Goal: Find specific page/section: Find specific page/section

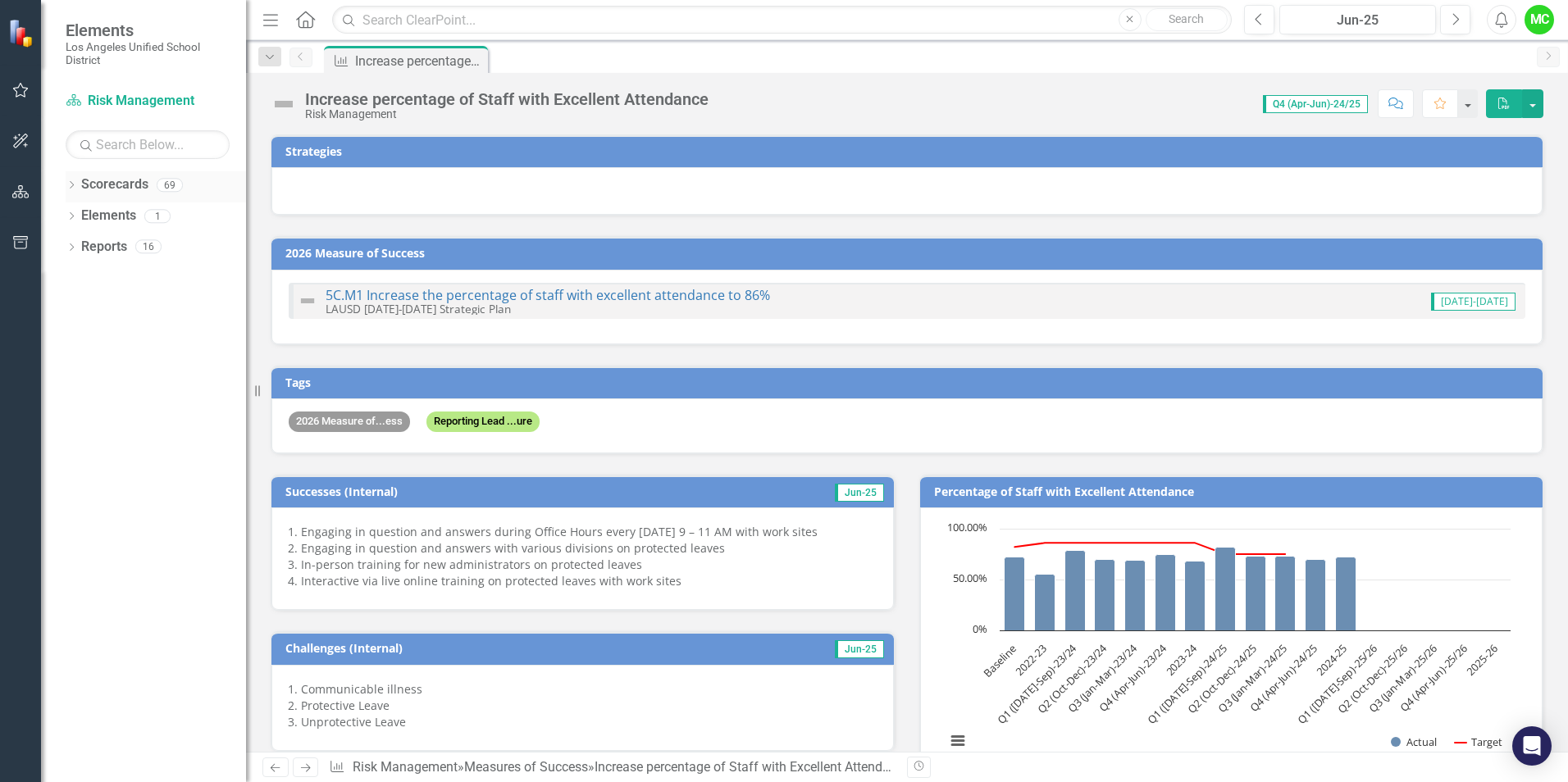
click at [125, 187] on link "Scorecards" at bounding box center [114, 185] width 67 height 19
click at [72, 183] on icon at bounding box center [72, 184] width 4 height 8
drag, startPoint x: 193, startPoint y: 242, endPoint x: 192, endPoint y: 395, distance: 153.0
click at [193, 242] on link "New Products & Initiatives 2024-25" at bounding box center [168, 248] width 156 height 19
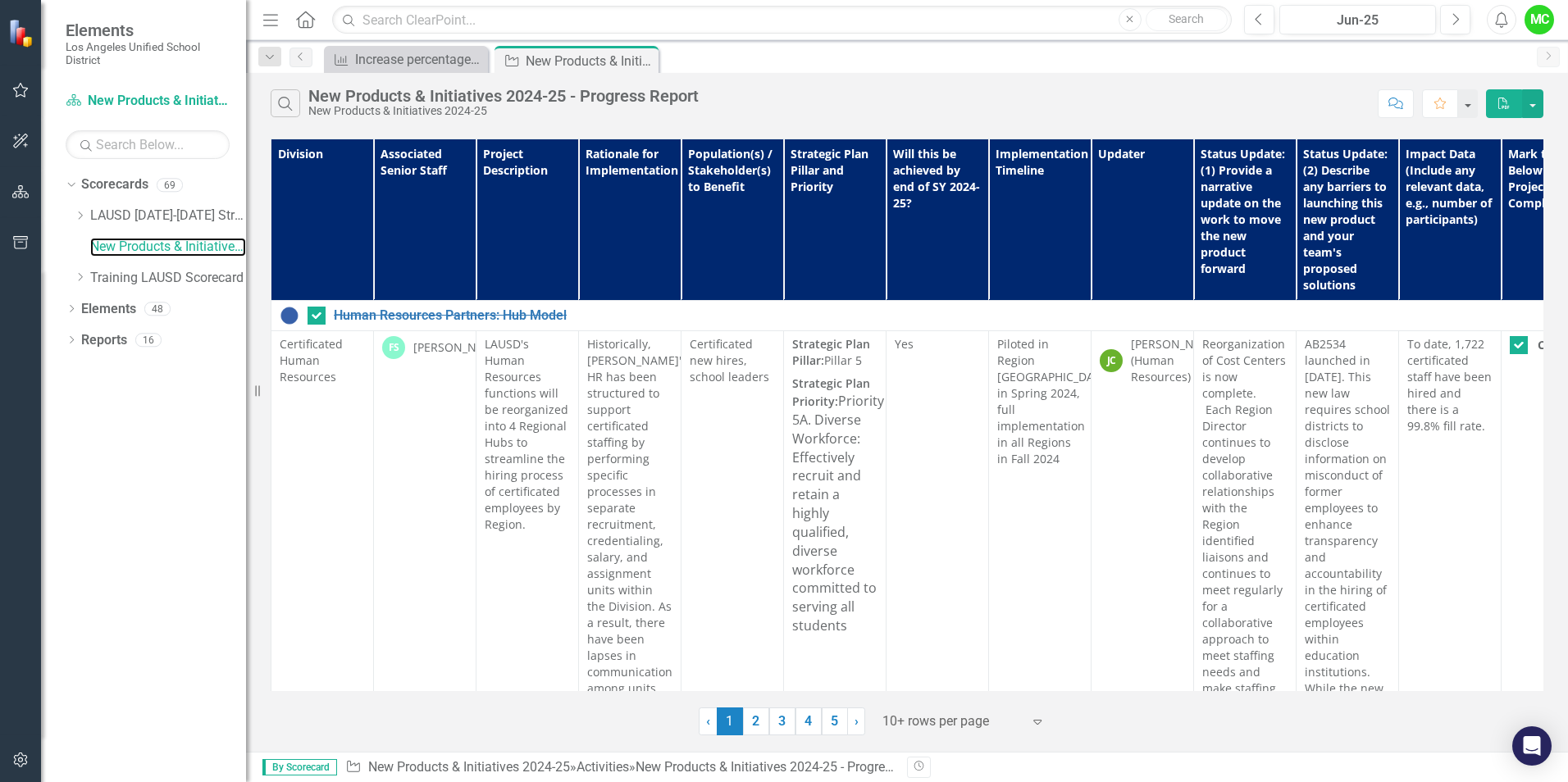
scroll to position [323, 0]
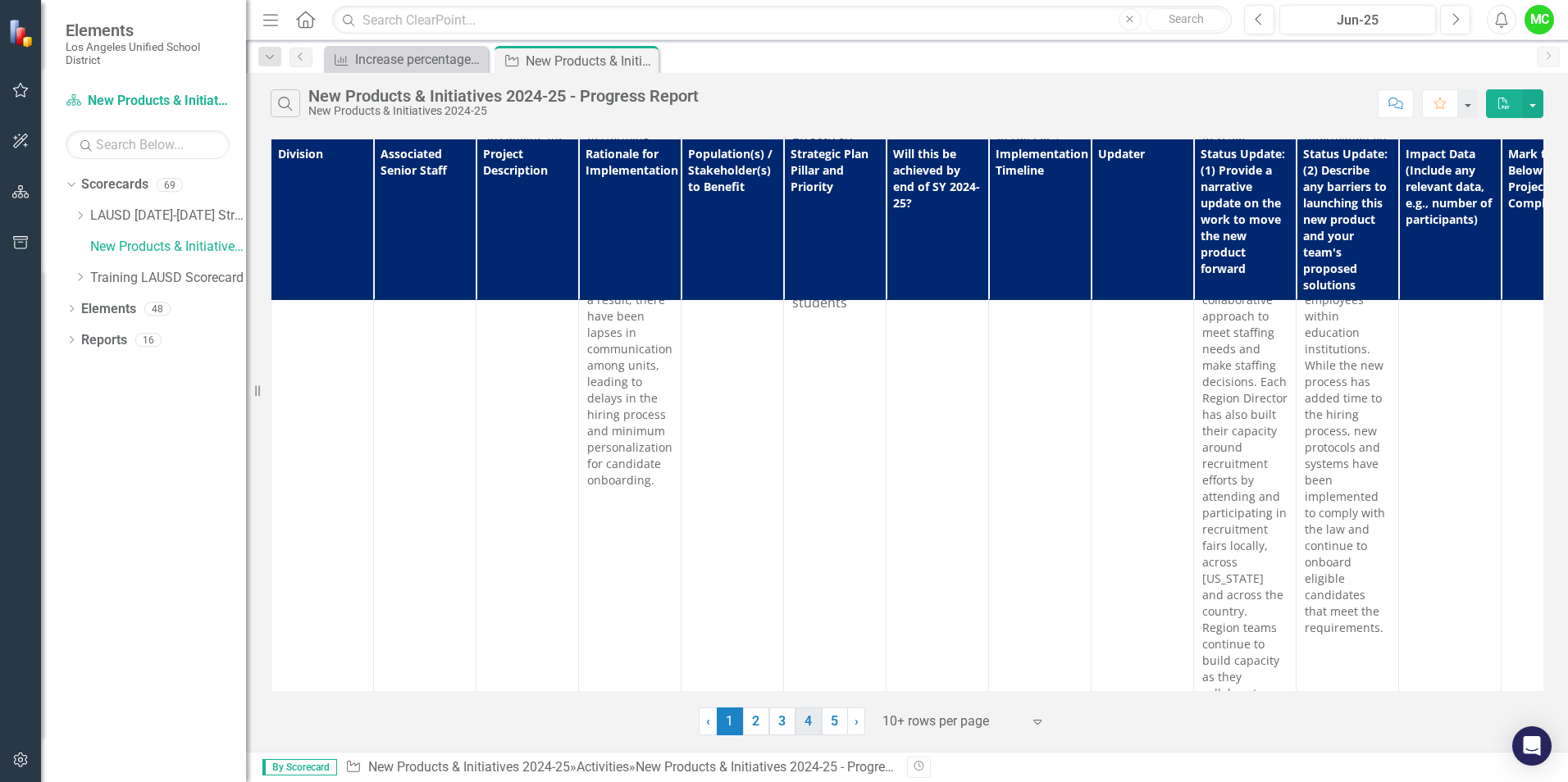
click at [808, 725] on link "4" at bounding box center [808, 721] width 26 height 28
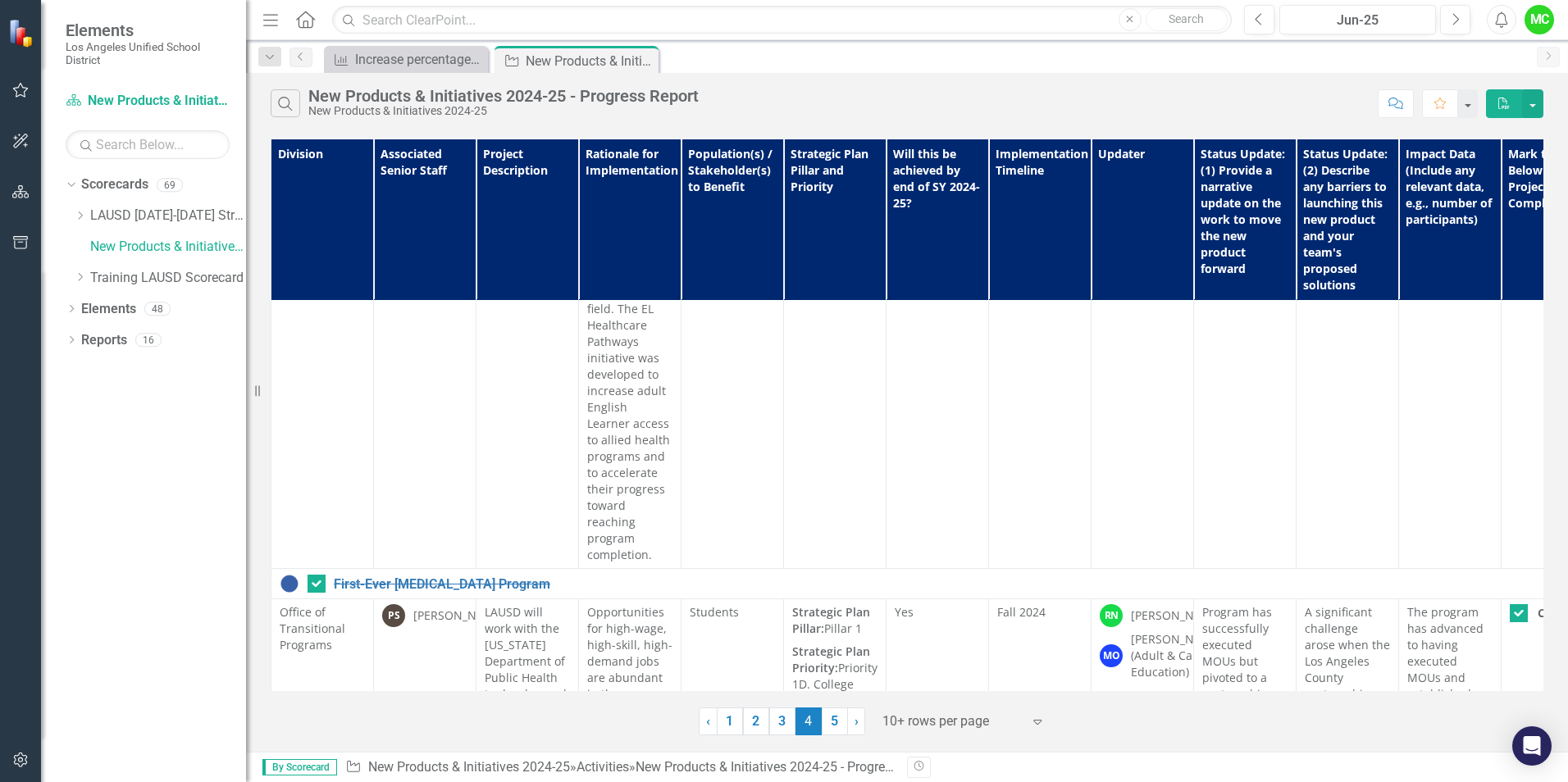
scroll to position [5167, 0]
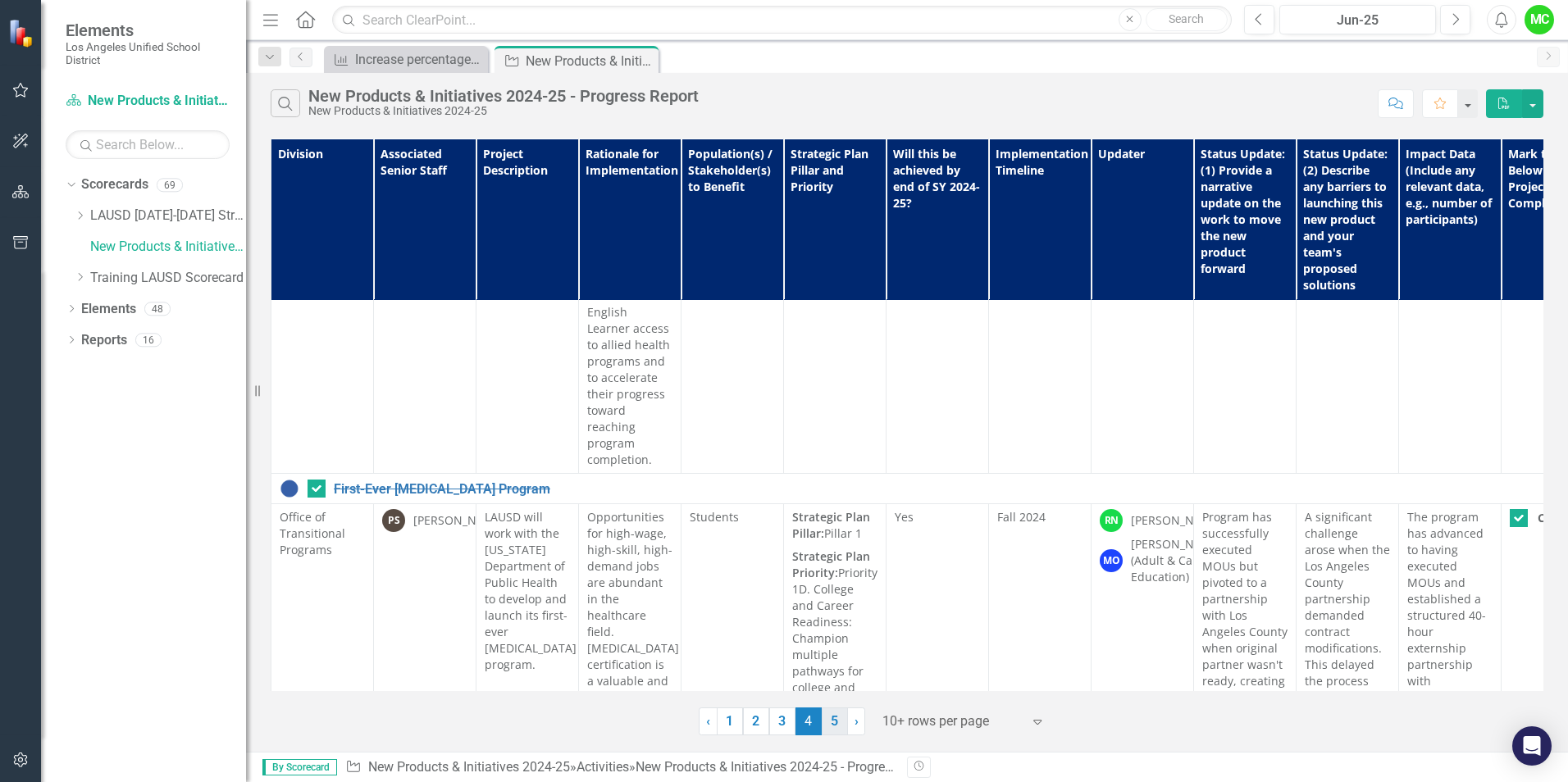
click at [834, 725] on link "5" at bounding box center [835, 721] width 26 height 28
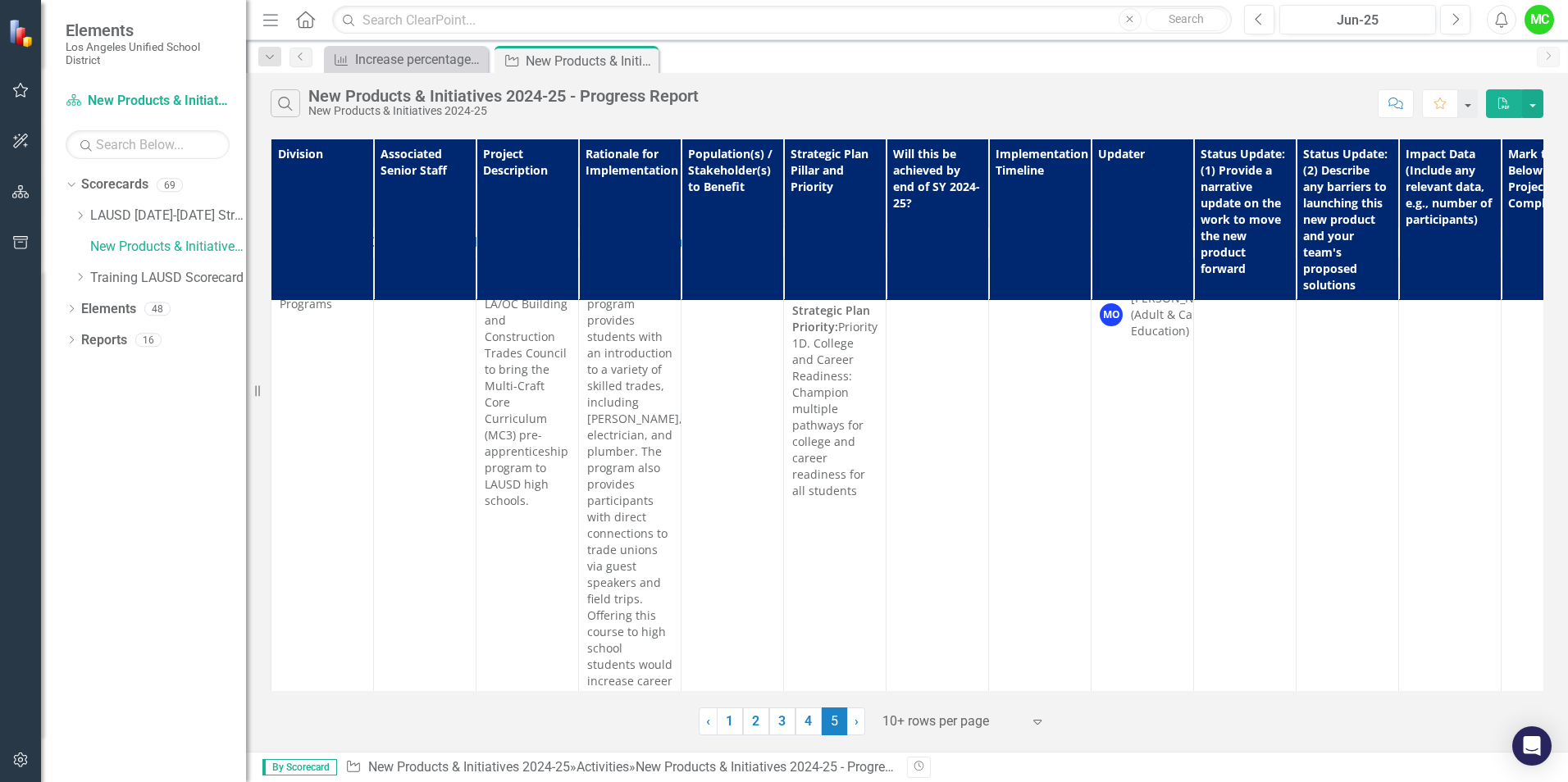
scroll to position [0, 0]
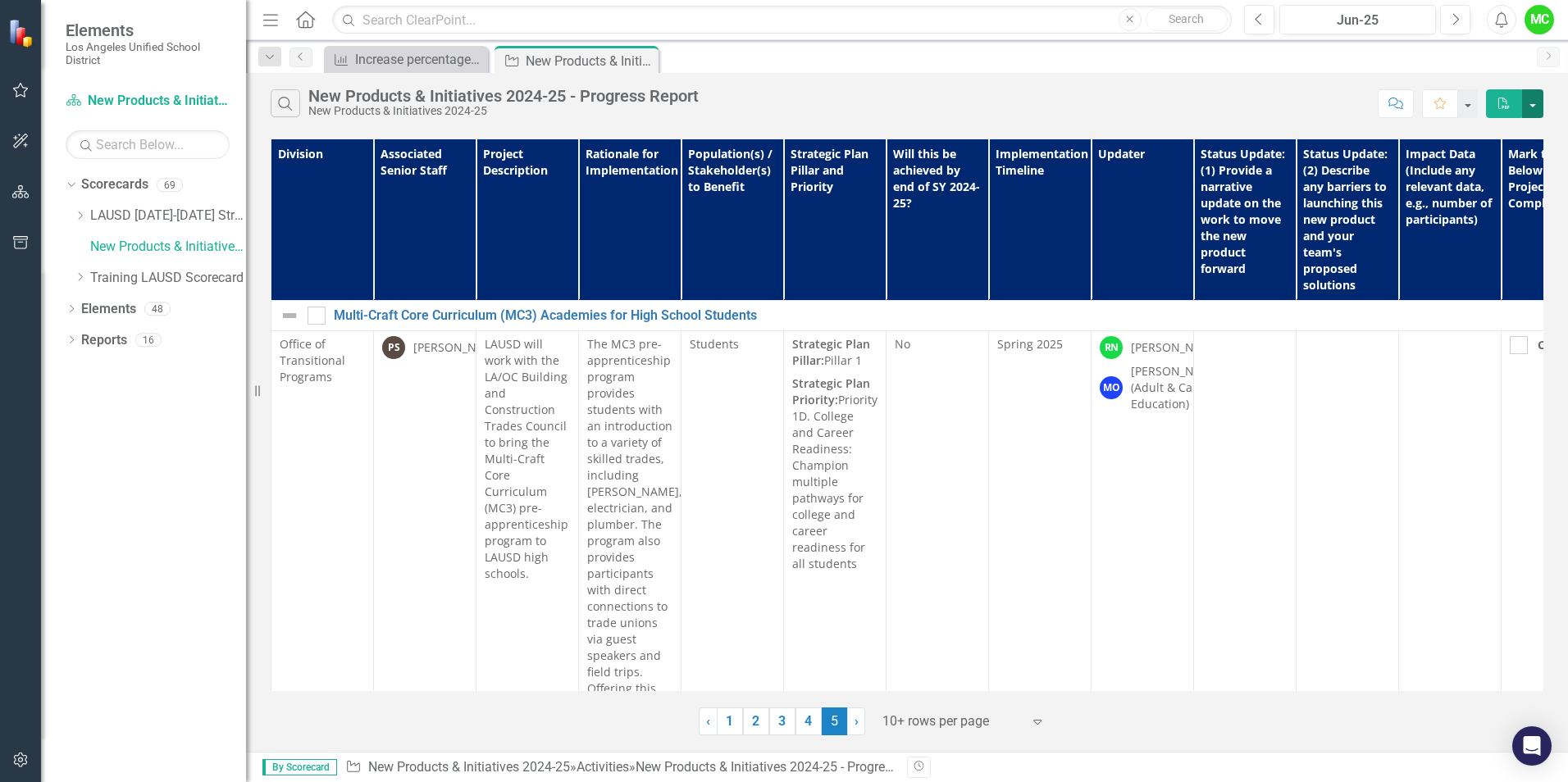
click at [1535, 100] on button "button" at bounding box center [1532, 104] width 21 height 29
click at [1319, 100] on div "Search New Products & Initiatives 2024-25 - Progress Report New Products & Init…" at bounding box center [819, 103] width 1099 height 28
click at [411, 26] on input "text" at bounding box center [782, 20] width 900 height 29
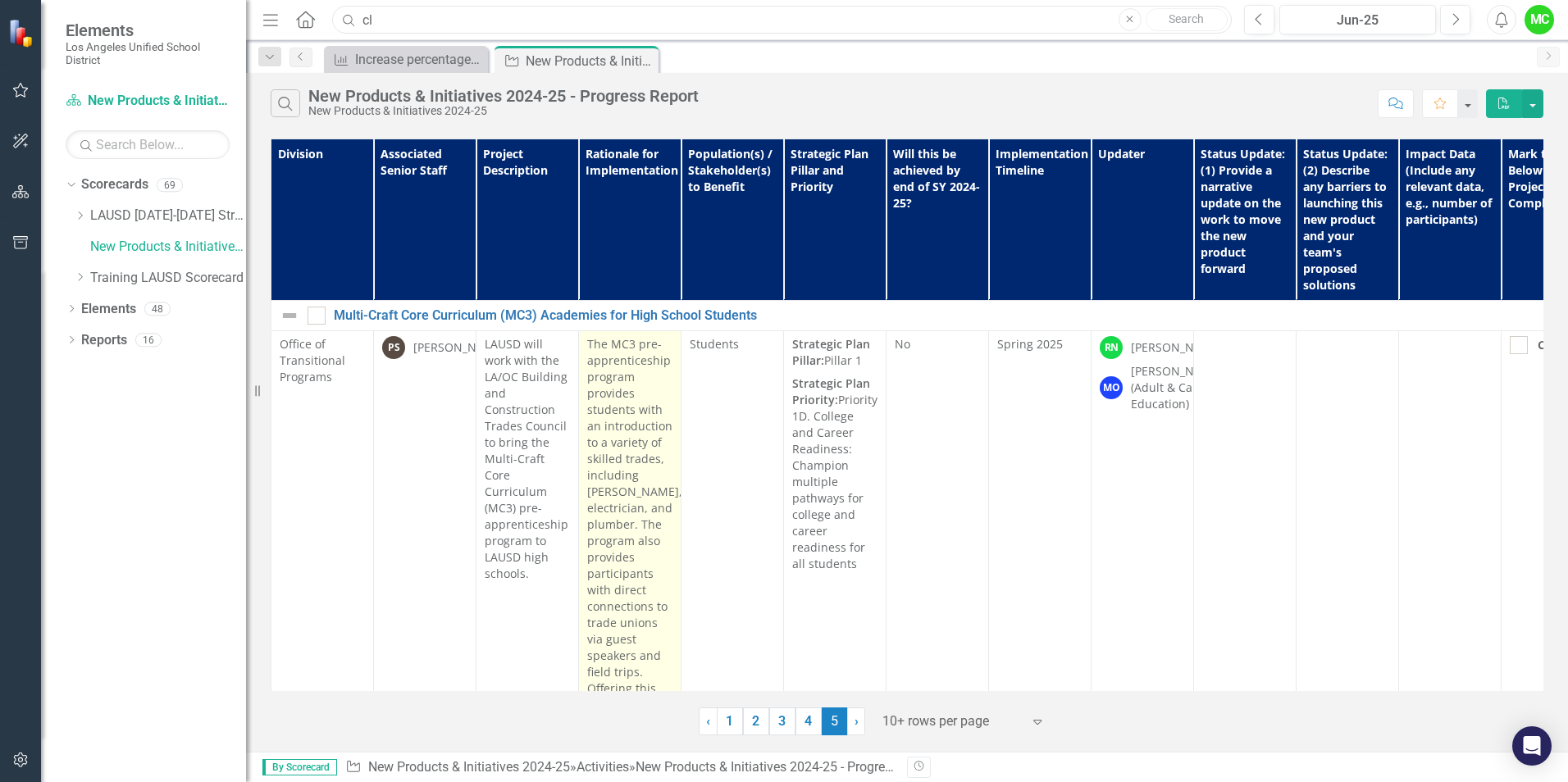
type input "c"
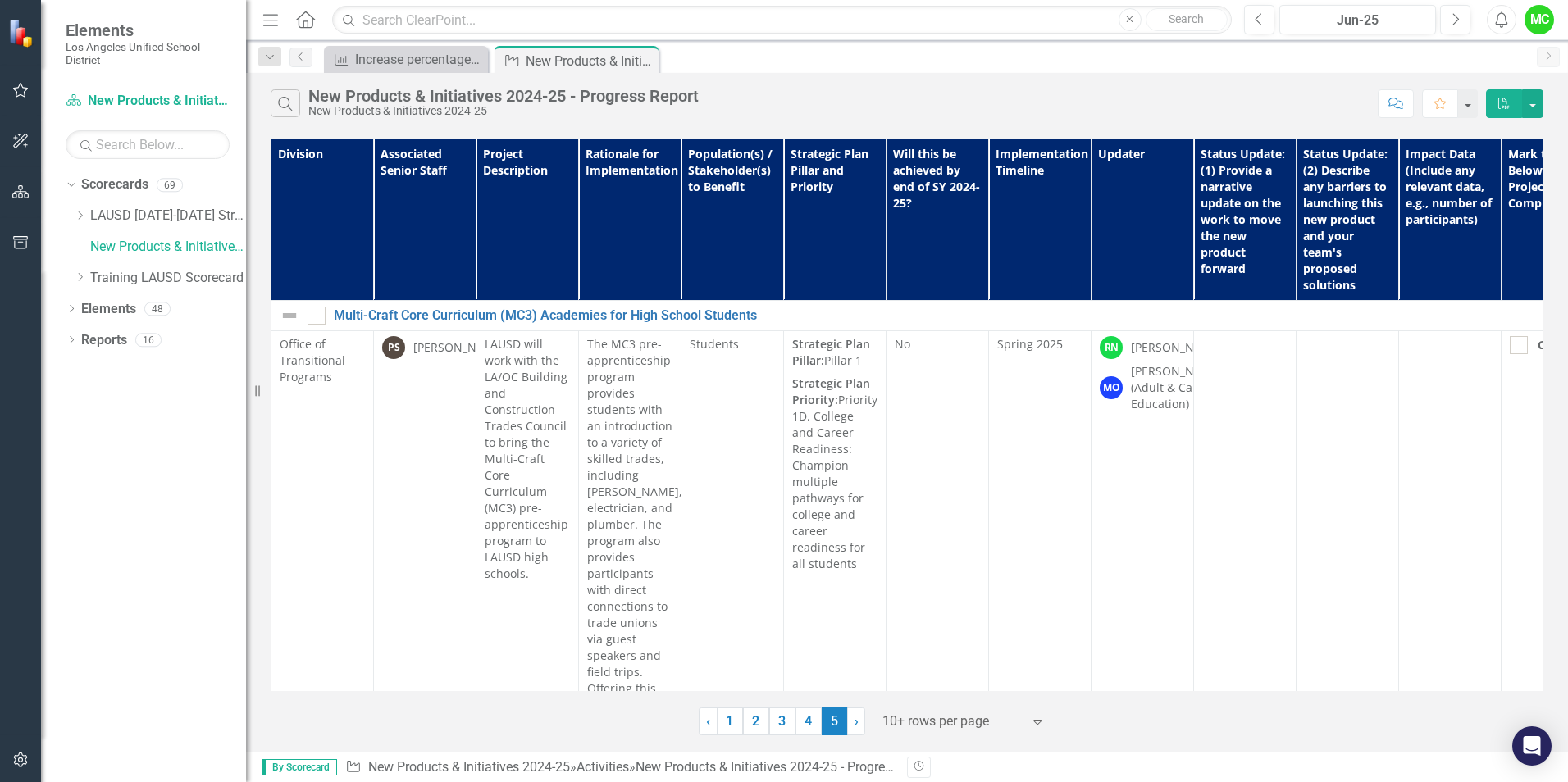
click at [1319, 58] on div "Measures of Success Increase percentage of Staff with Excellent Attendance Clos…" at bounding box center [924, 59] width 1208 height 26
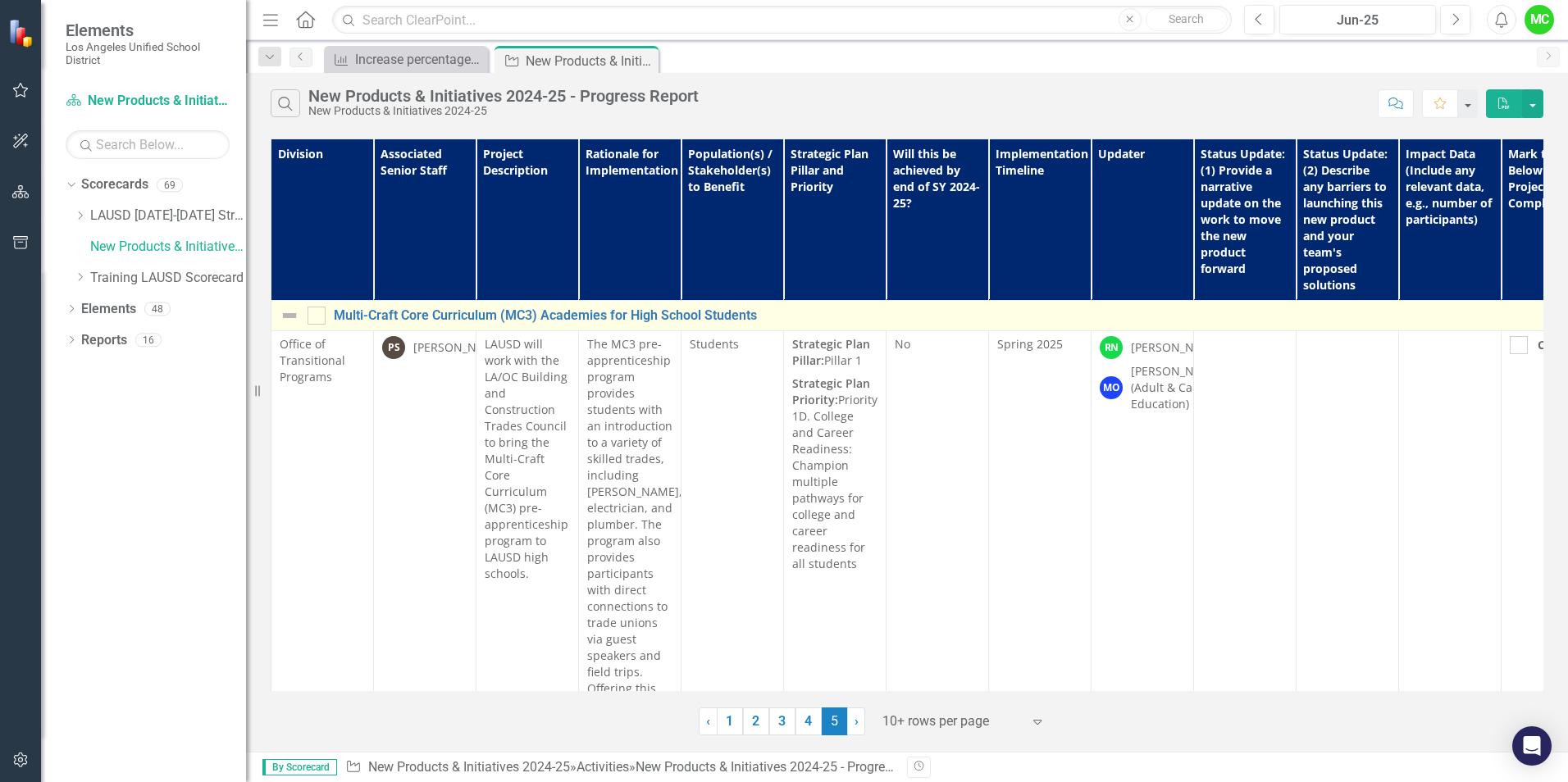
click at [289, 316] on img at bounding box center [289, 315] width 20 height 20
